Goal: Task Accomplishment & Management: Complete application form

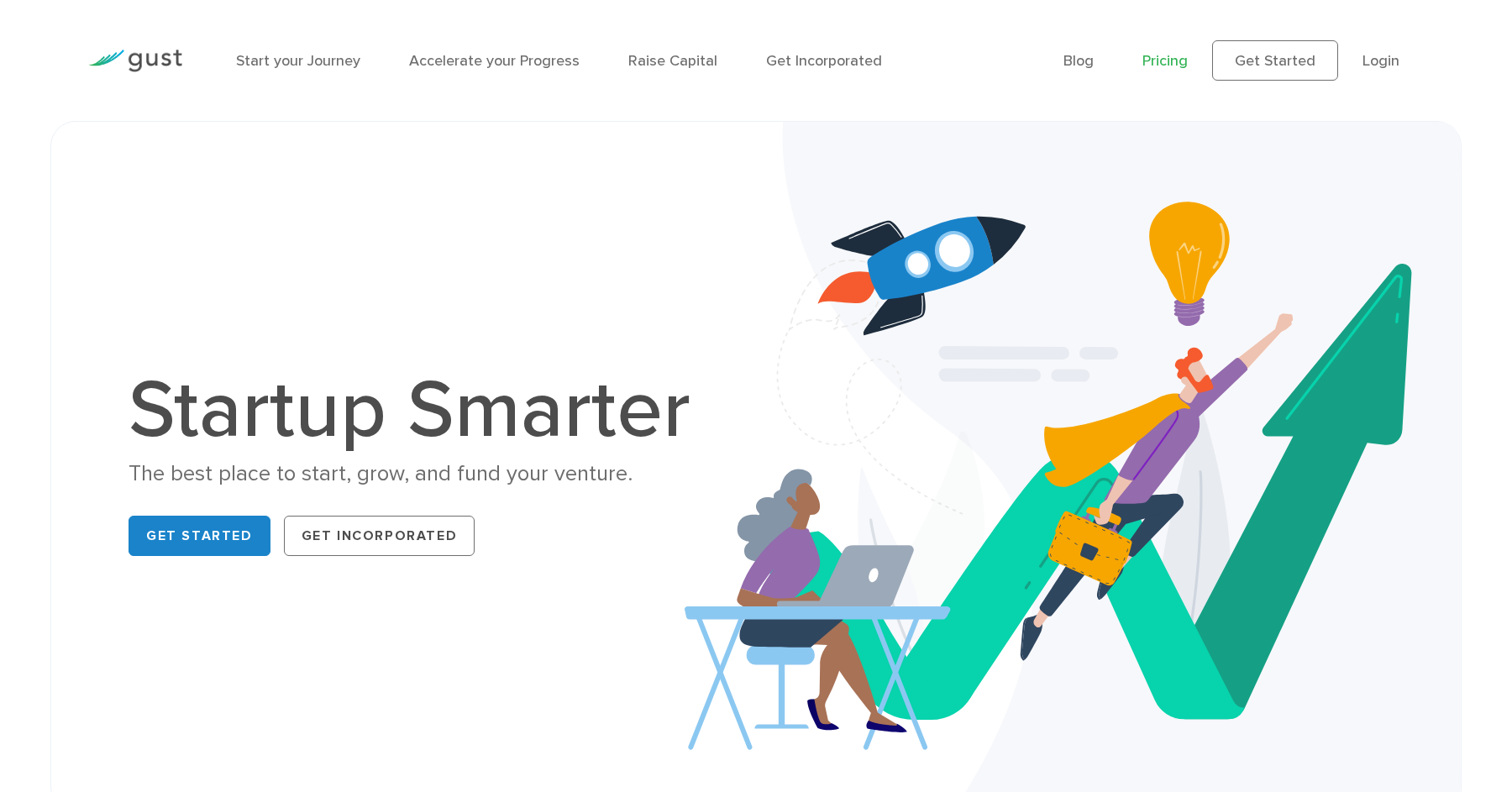
click at [1174, 62] on link "Pricing" at bounding box center [1165, 61] width 45 height 18
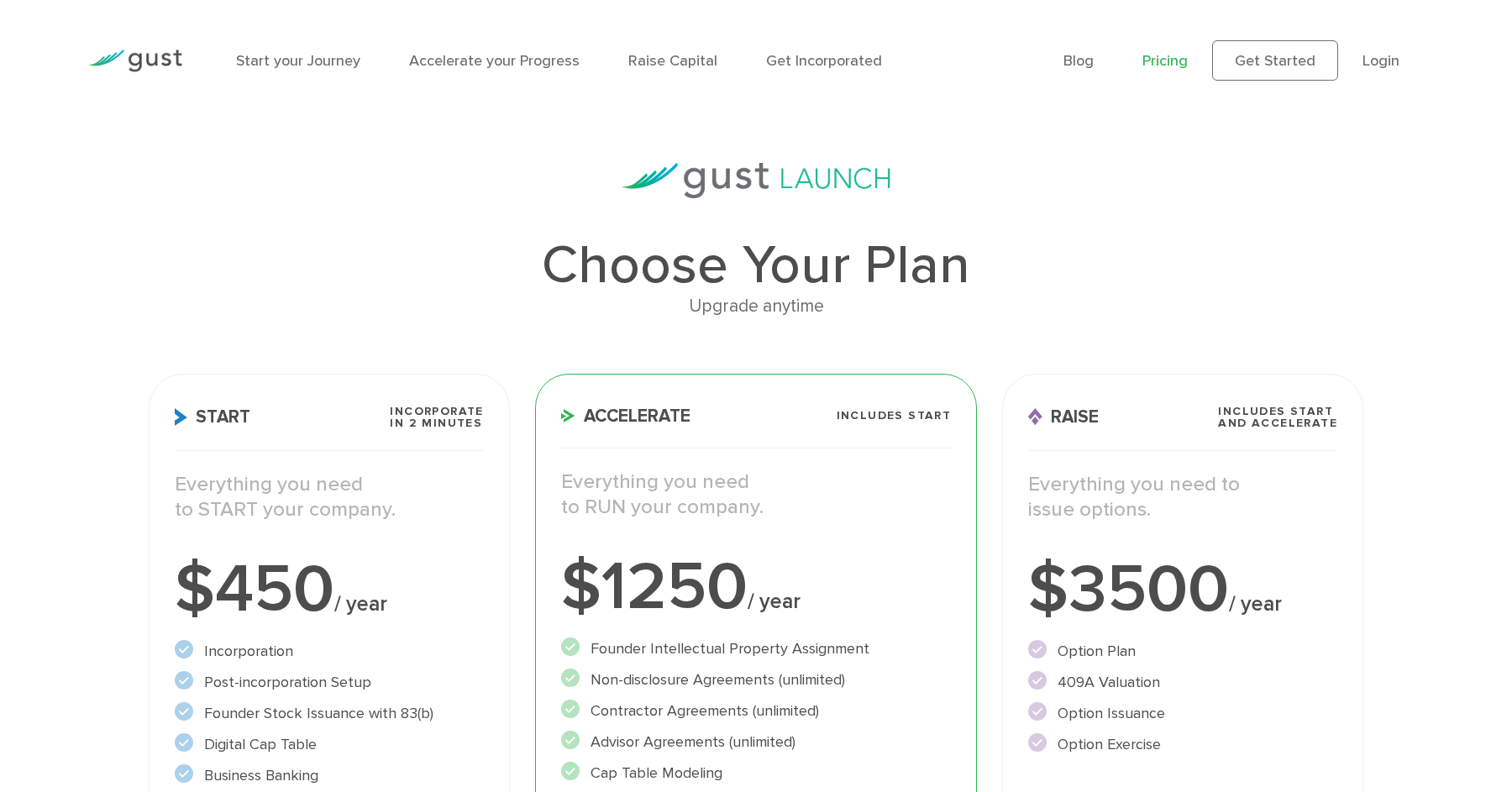
click at [285, 69] on li "Start your Journey" at bounding box center [297, 61] width 124 height 23
click at [287, 59] on link "Start your Journey" at bounding box center [297, 61] width 124 height 18
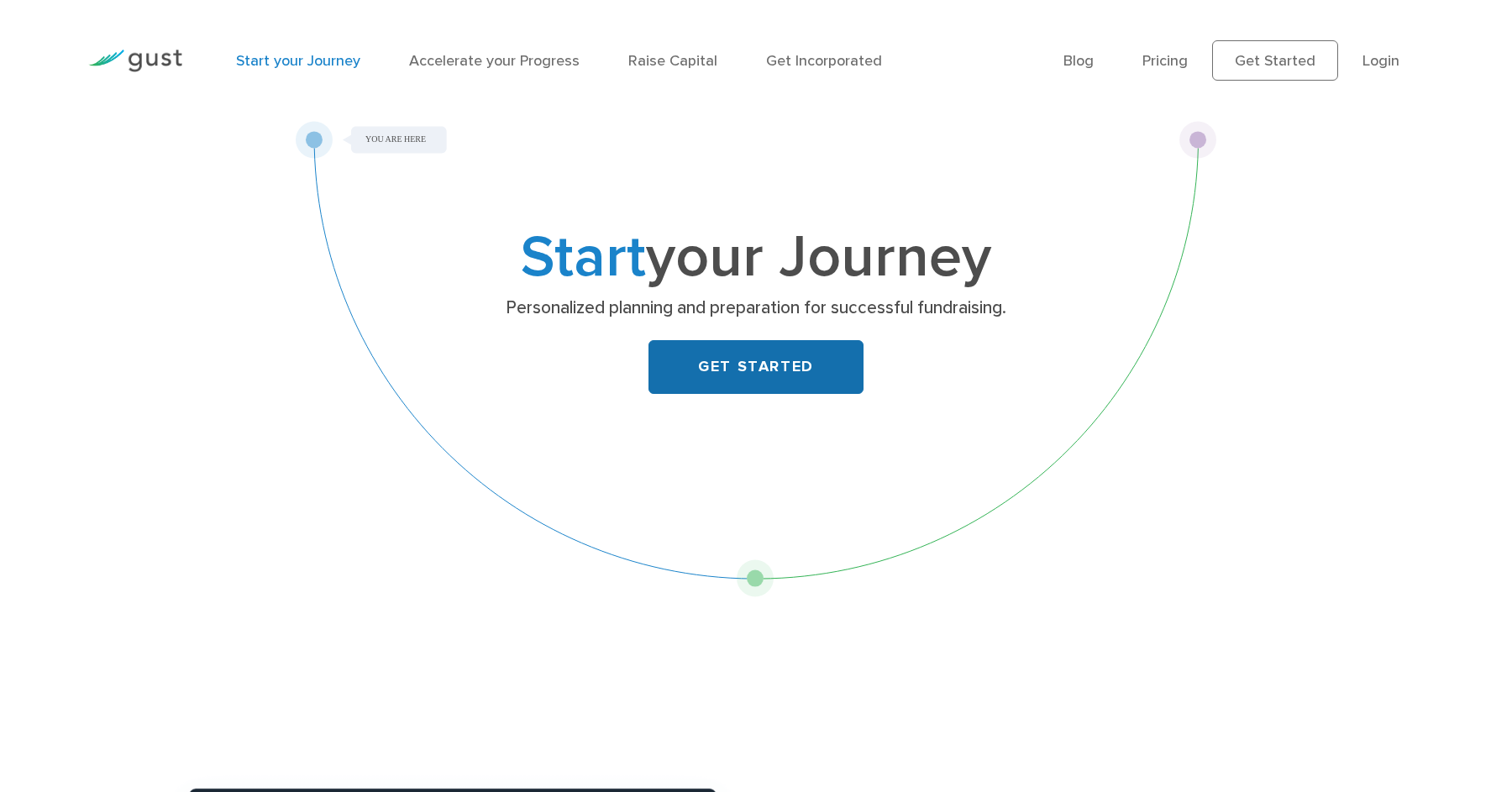
click at [805, 358] on link "GET STARTED" at bounding box center [755, 367] width 215 height 54
